Goal: Information Seeking & Learning: Learn about a topic

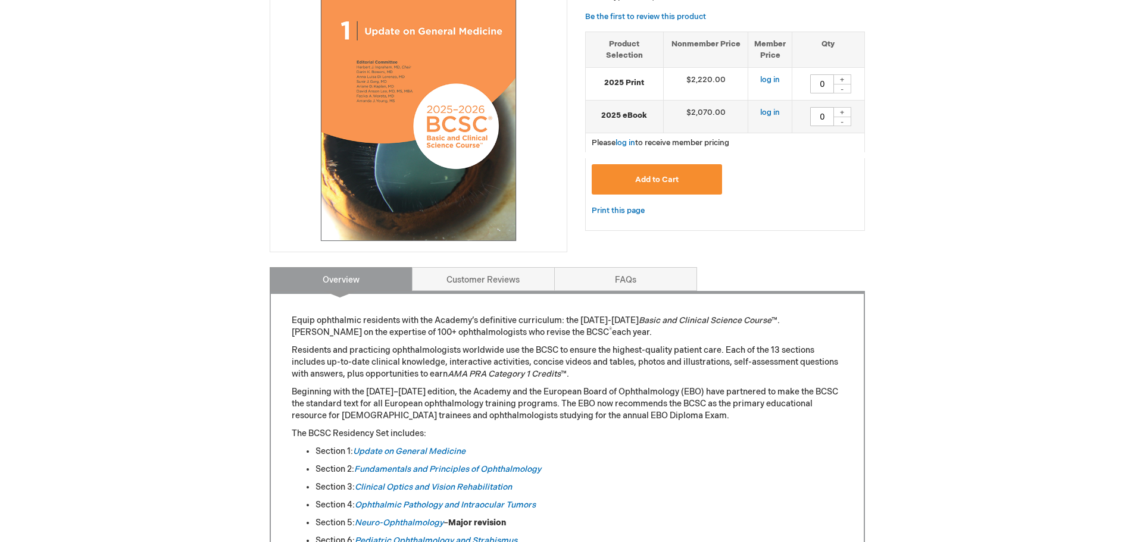
scroll to position [179, 0]
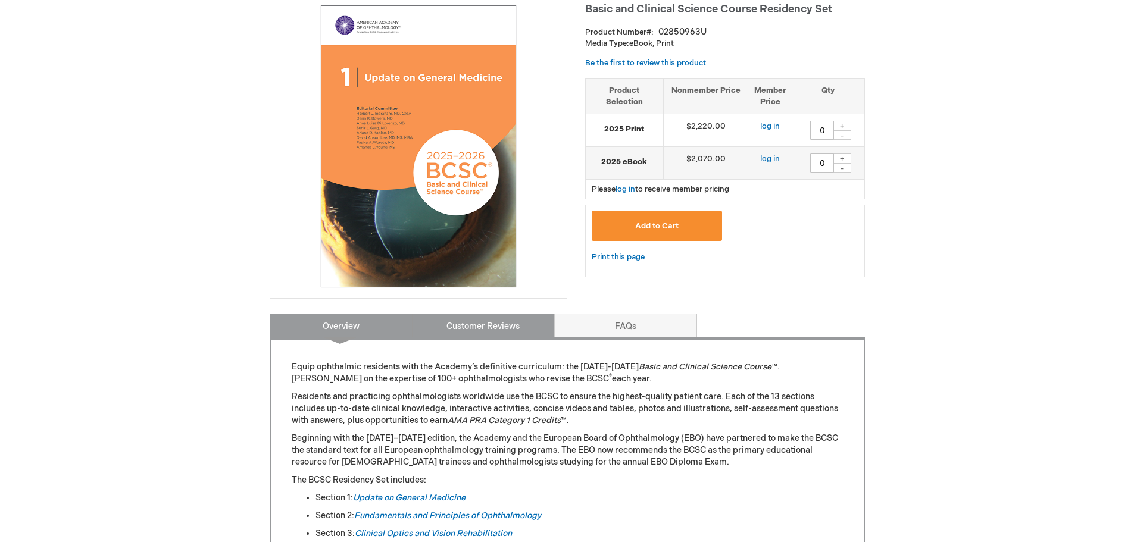
click at [514, 327] on link "Customer Reviews" at bounding box center [483, 326] width 143 height 24
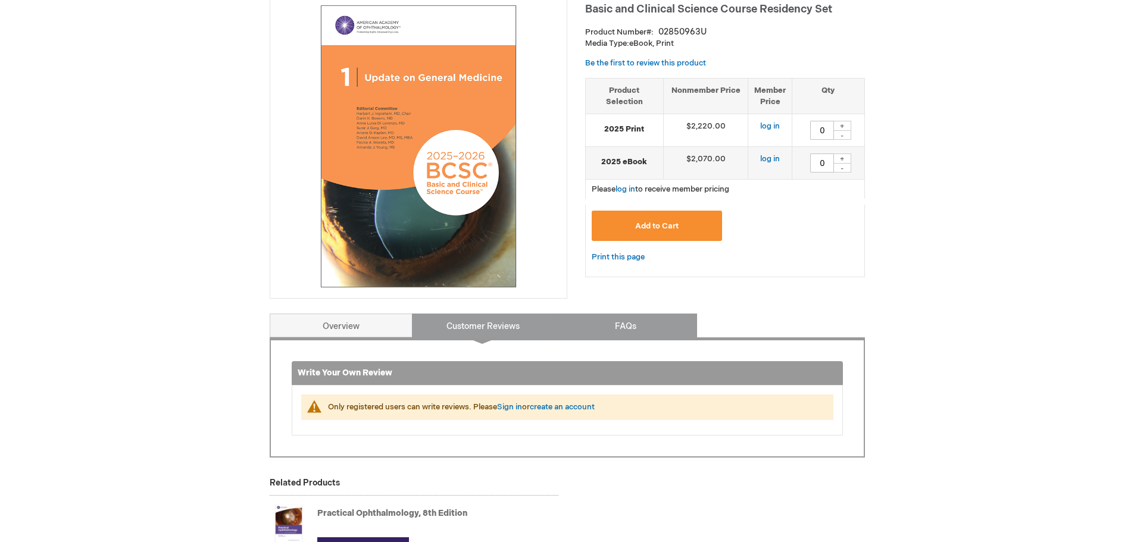
click at [617, 315] on link "FAQs" at bounding box center [625, 326] width 143 height 24
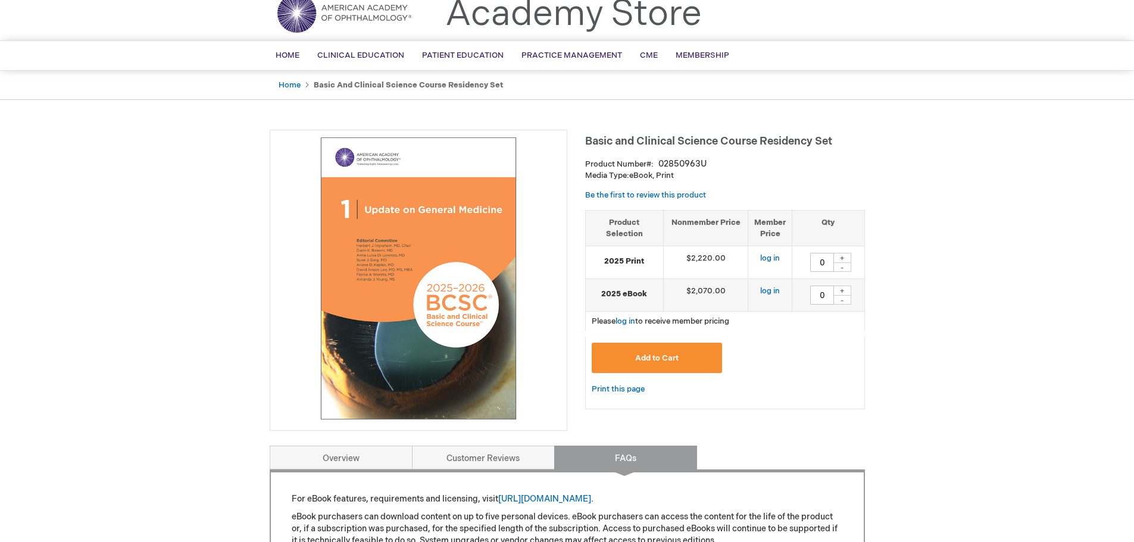
scroll to position [0, 0]
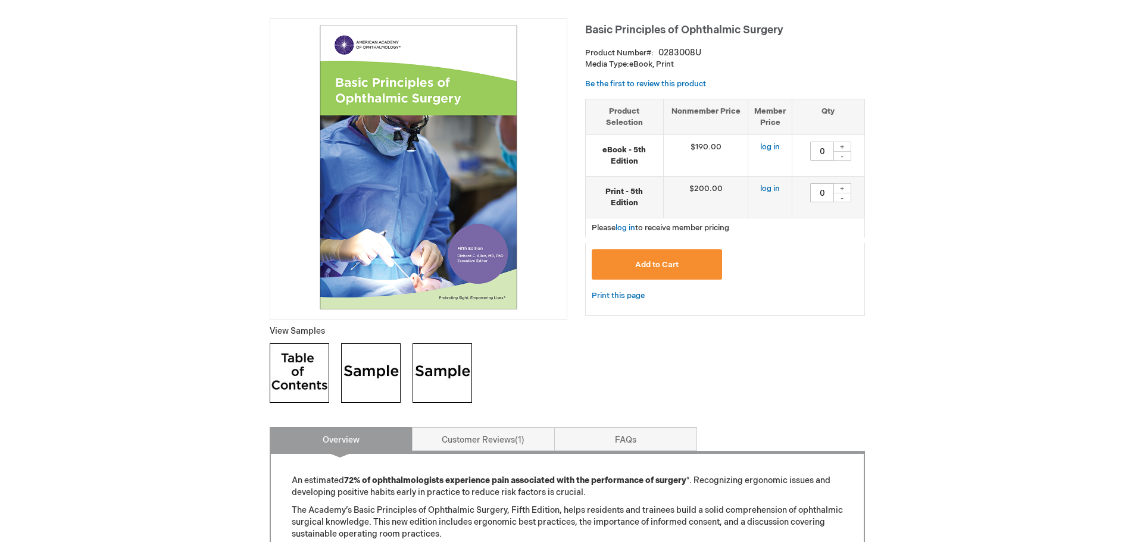
scroll to position [179, 0]
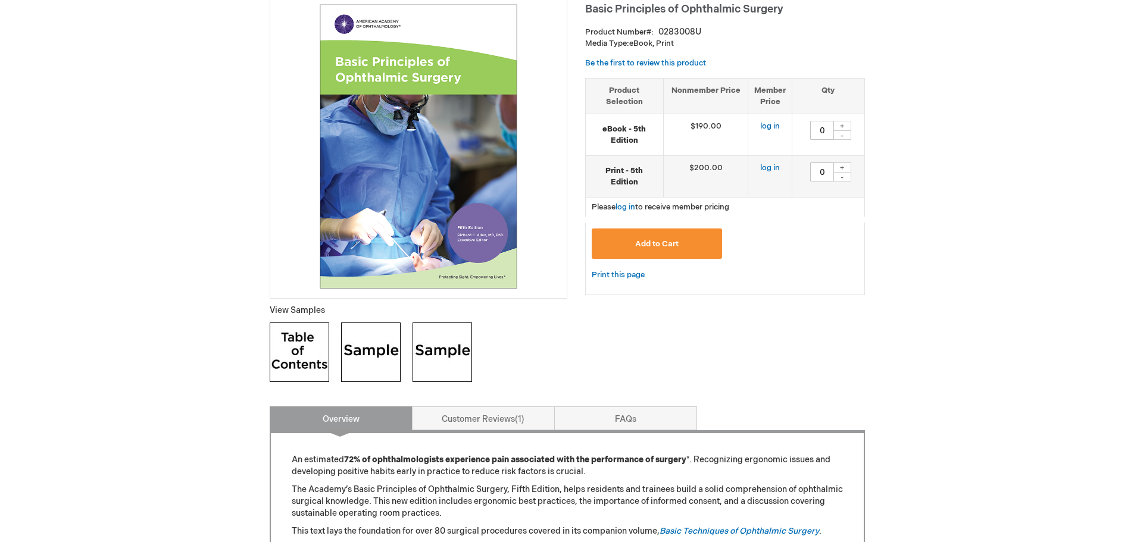
click at [314, 357] on img at bounding box center [300, 353] width 60 height 60
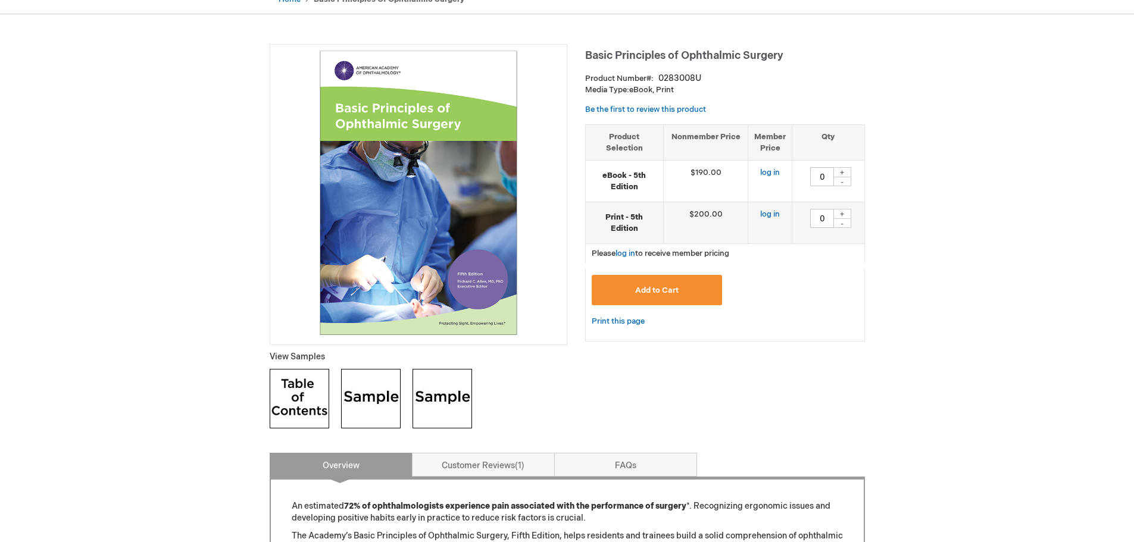
scroll to position [0, 0]
